Goal: Task Accomplishment & Management: Manage account settings

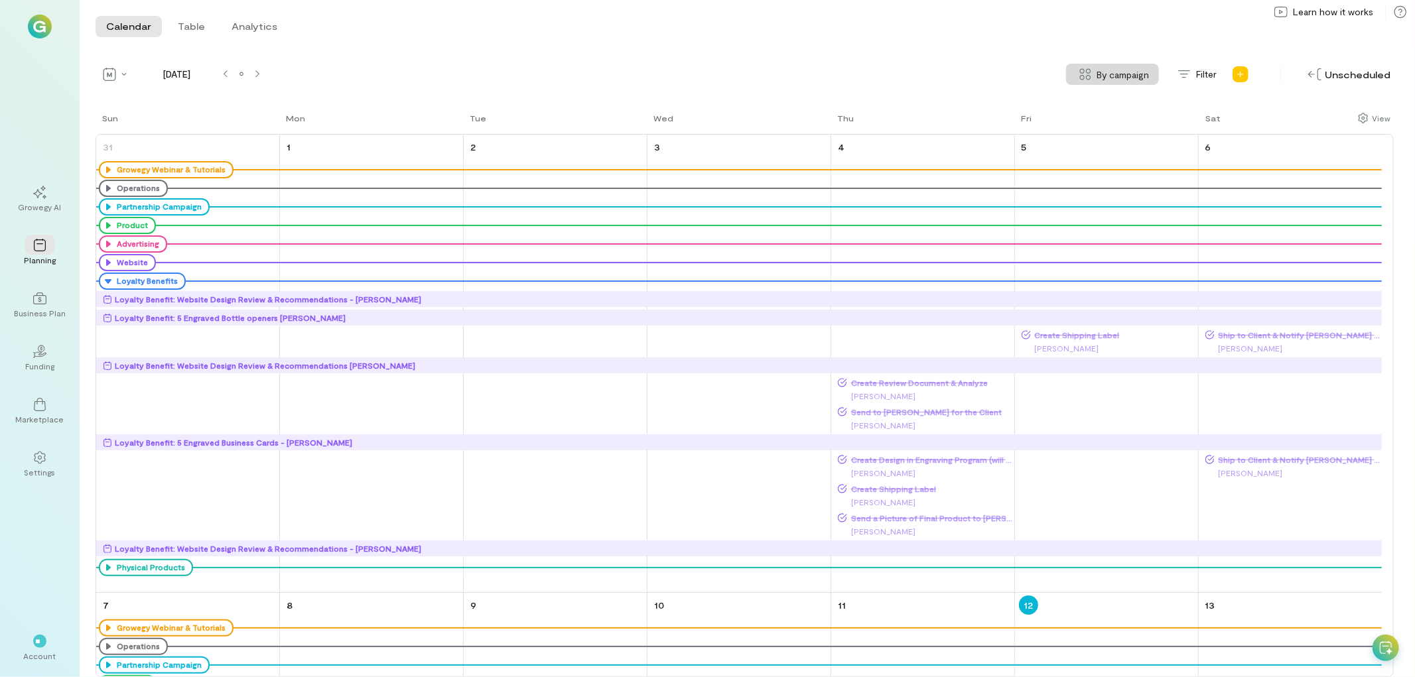
scroll to position [480, 0]
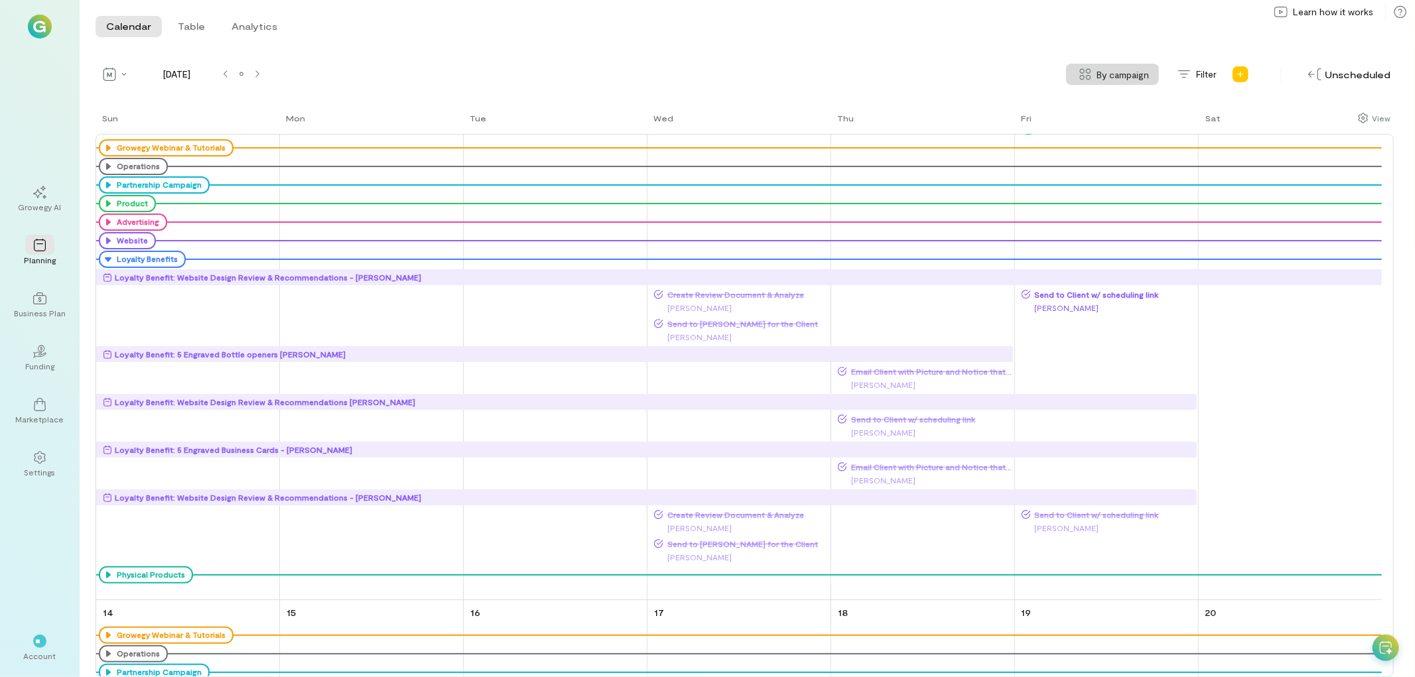
click at [1095, 291] on span "Send to Client w/ scheduling link" at bounding box center [1114, 294] width 166 height 11
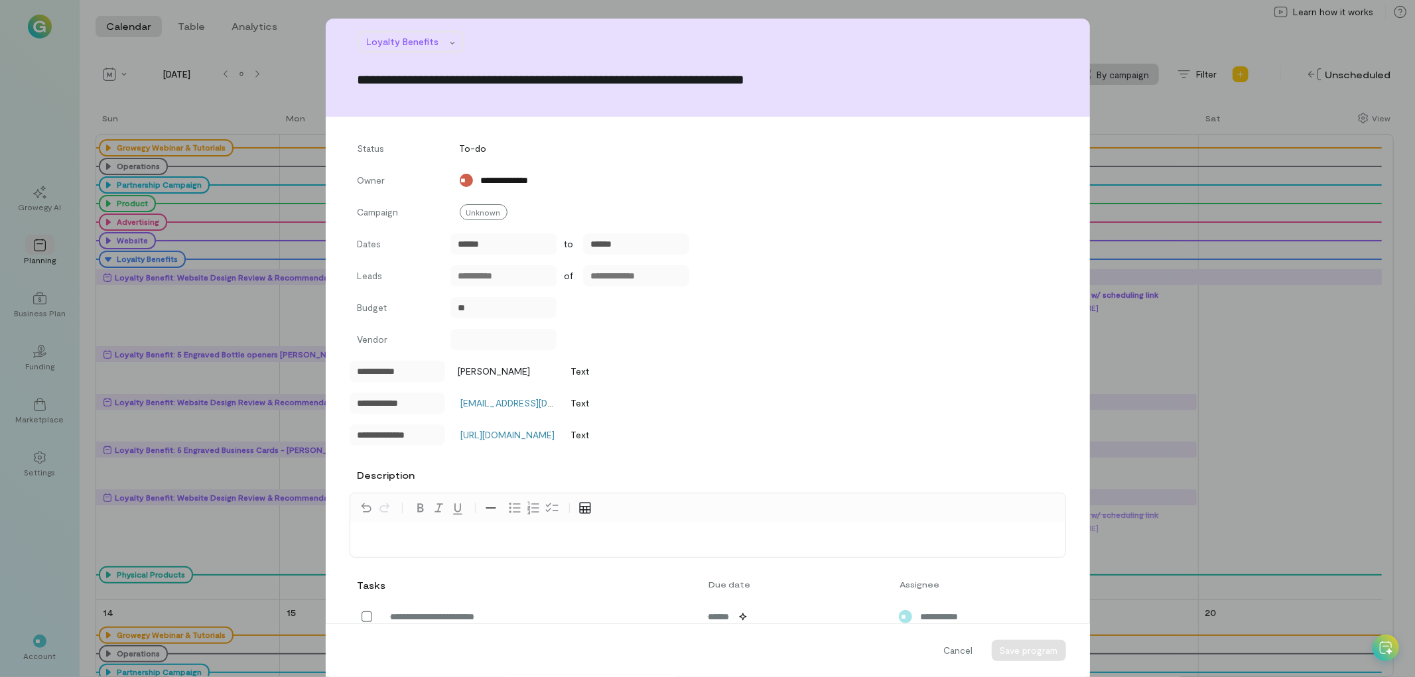
scroll to position [236, 0]
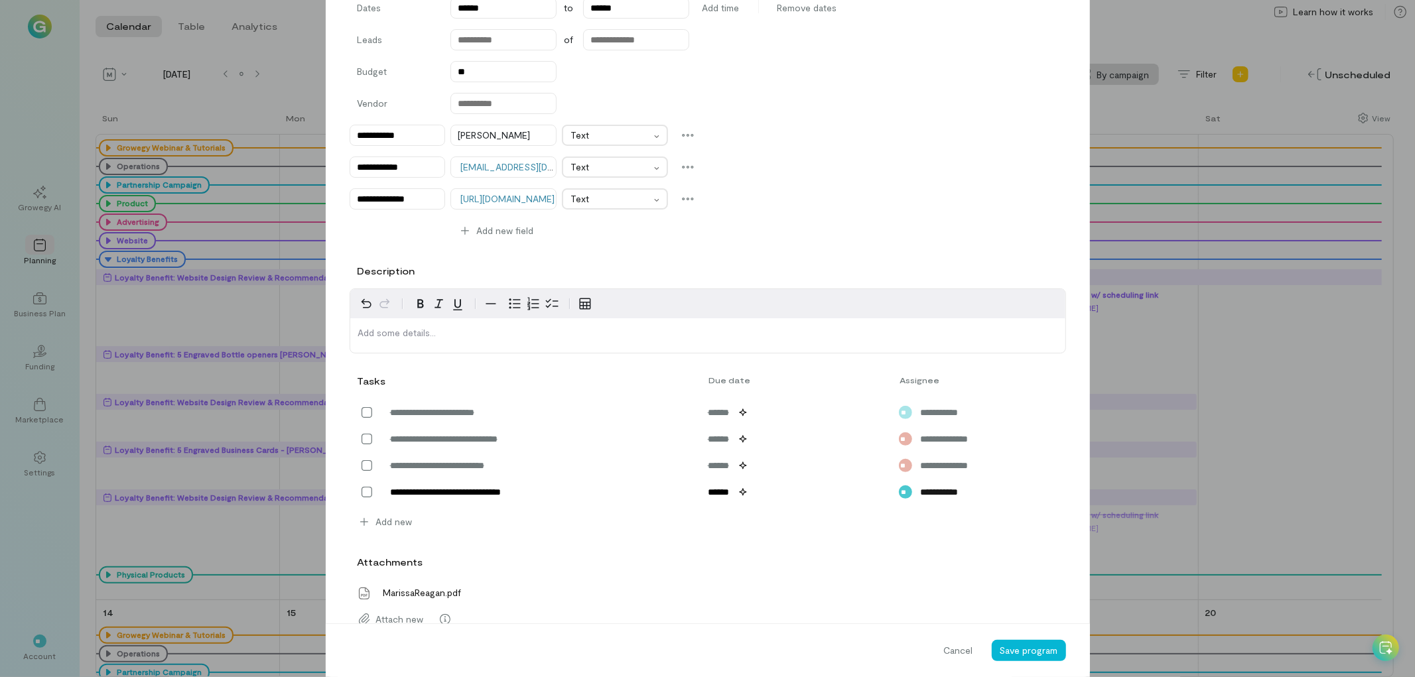
click at [679, 659] on div "Cancel Save program" at bounding box center [708, 651] width 764 height 54
click at [365, 492] on icon at bounding box center [366, 492] width 13 height 13
click at [1017, 652] on span "Save program" at bounding box center [1029, 650] width 58 height 11
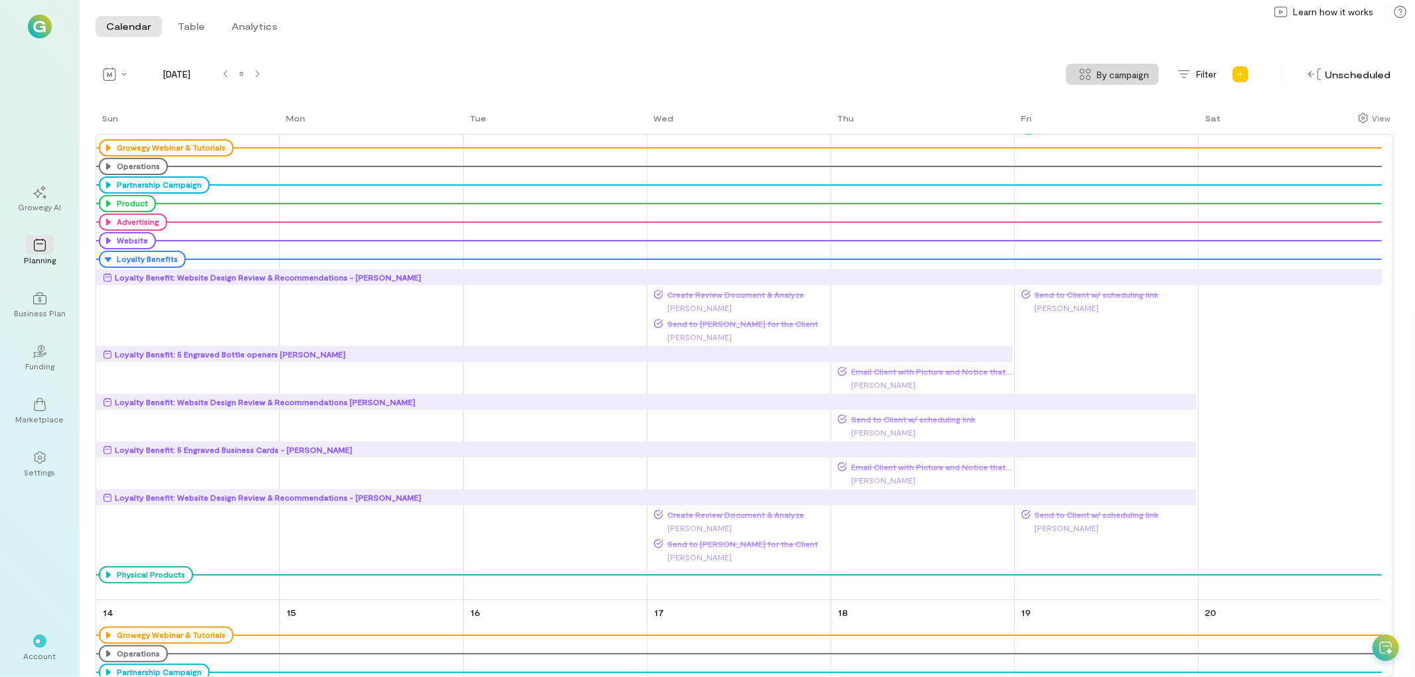
click at [387, 277] on div "Loyalty Benefit: Website Design Review & Recommendations - [PERSON_NAME]" at bounding box center [268, 277] width 307 height 13
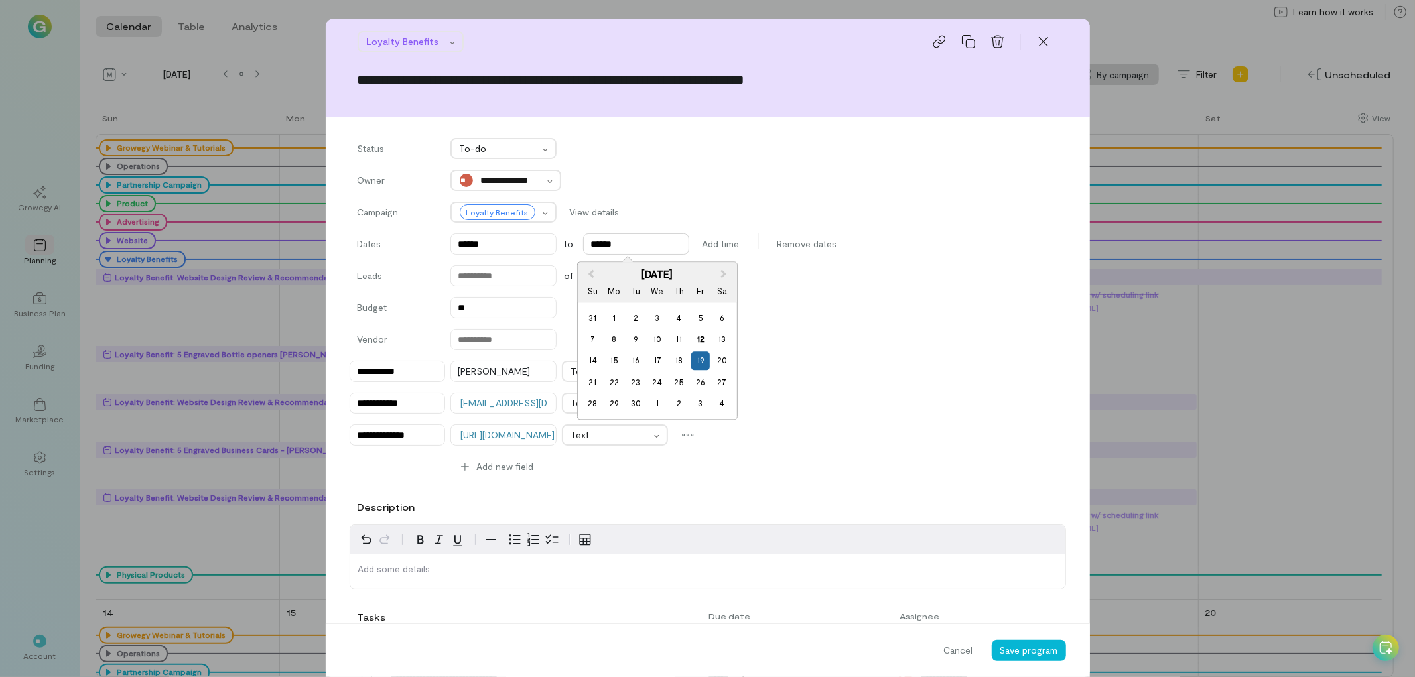
click at [638, 244] on input "******" at bounding box center [636, 244] width 106 height 21
click at [705, 340] on div "12" at bounding box center [700, 339] width 18 height 18
type input "******"
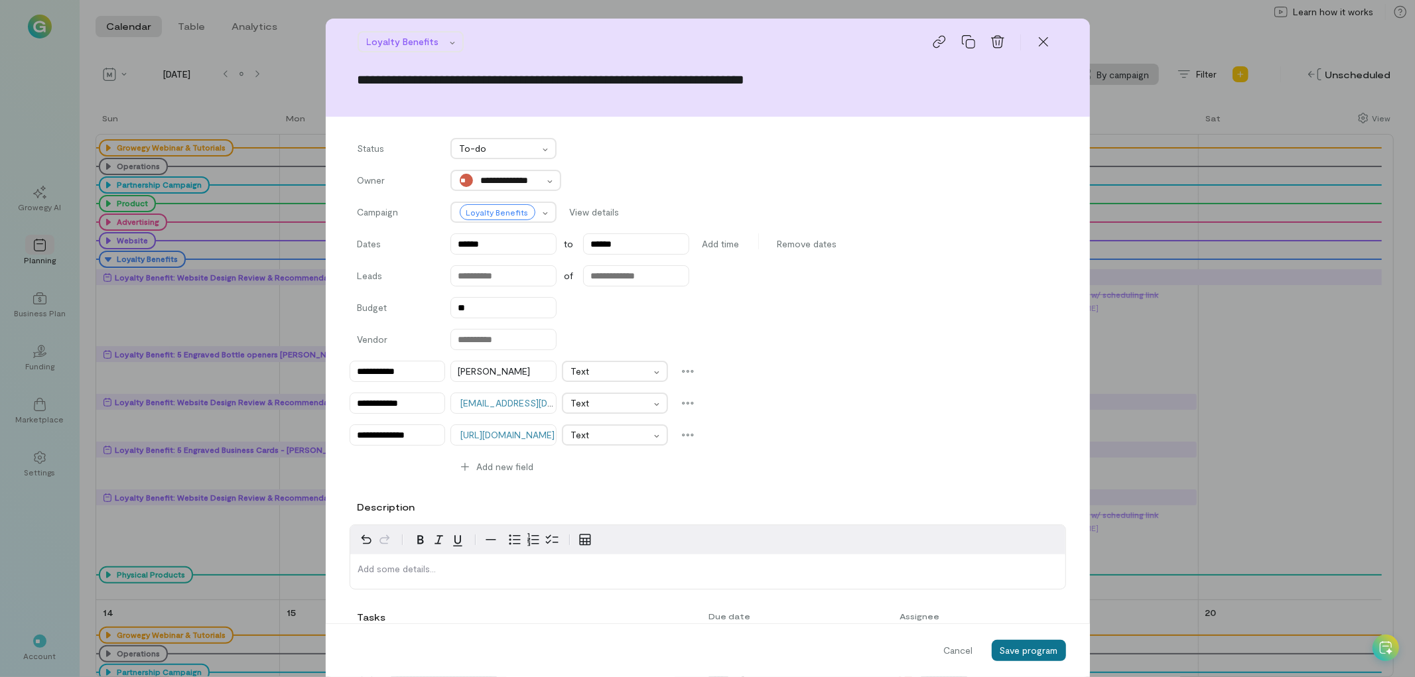
click at [1029, 652] on span "Save program" at bounding box center [1029, 650] width 58 height 11
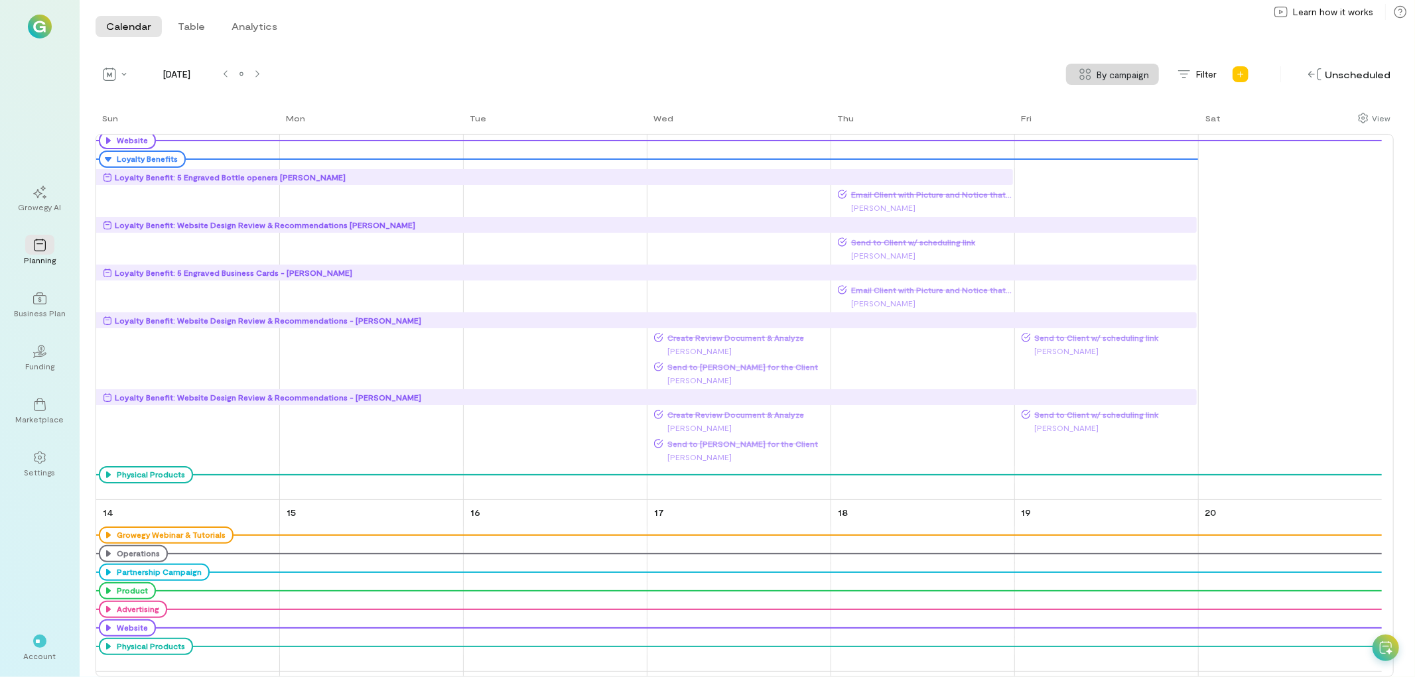
scroll to position [554, 0]
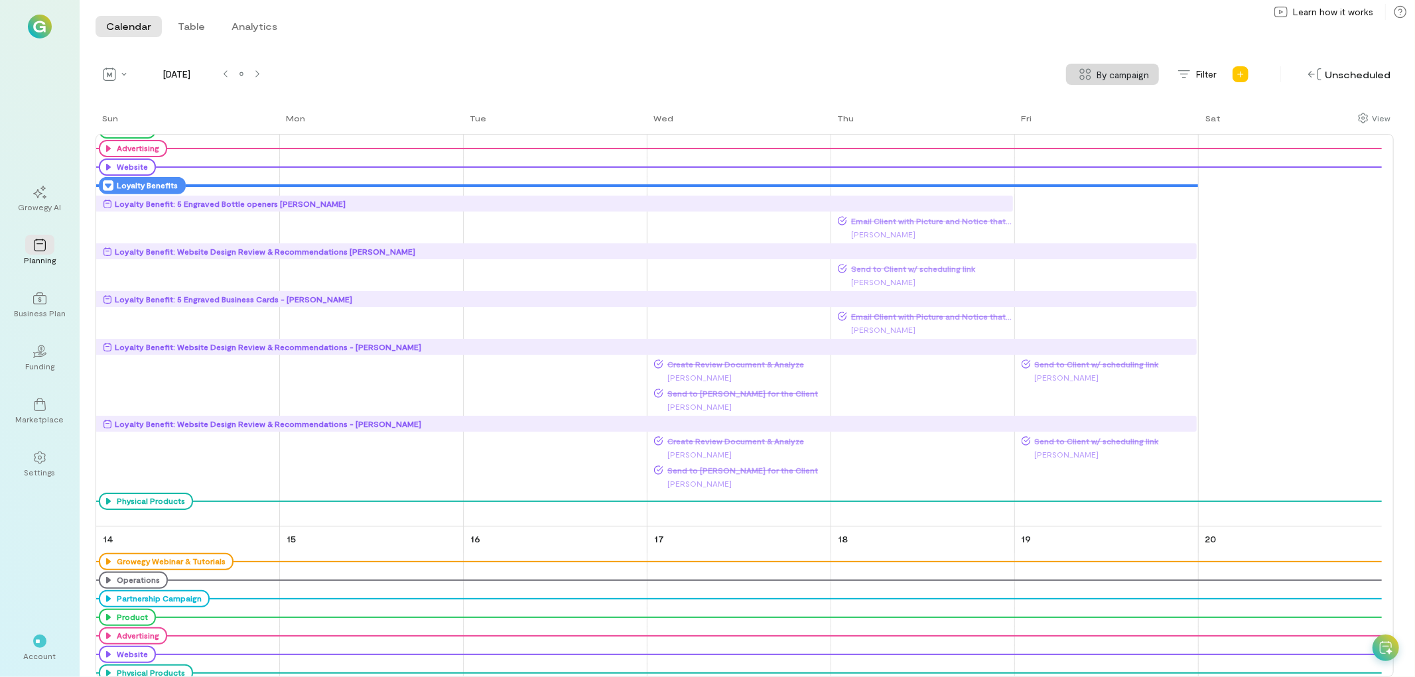
click at [105, 183] on icon at bounding box center [108, 185] width 11 height 11
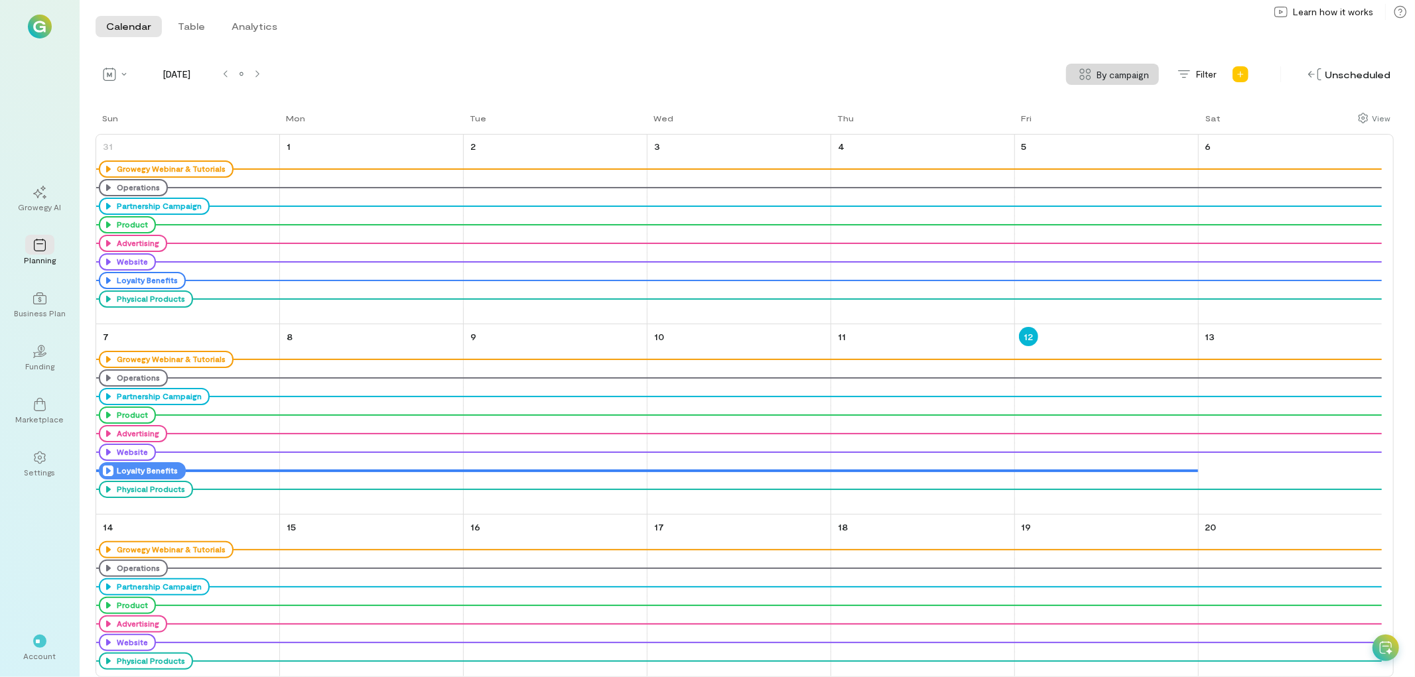
scroll to position [0, 0]
